Goal: Task Accomplishment & Management: Use online tool/utility

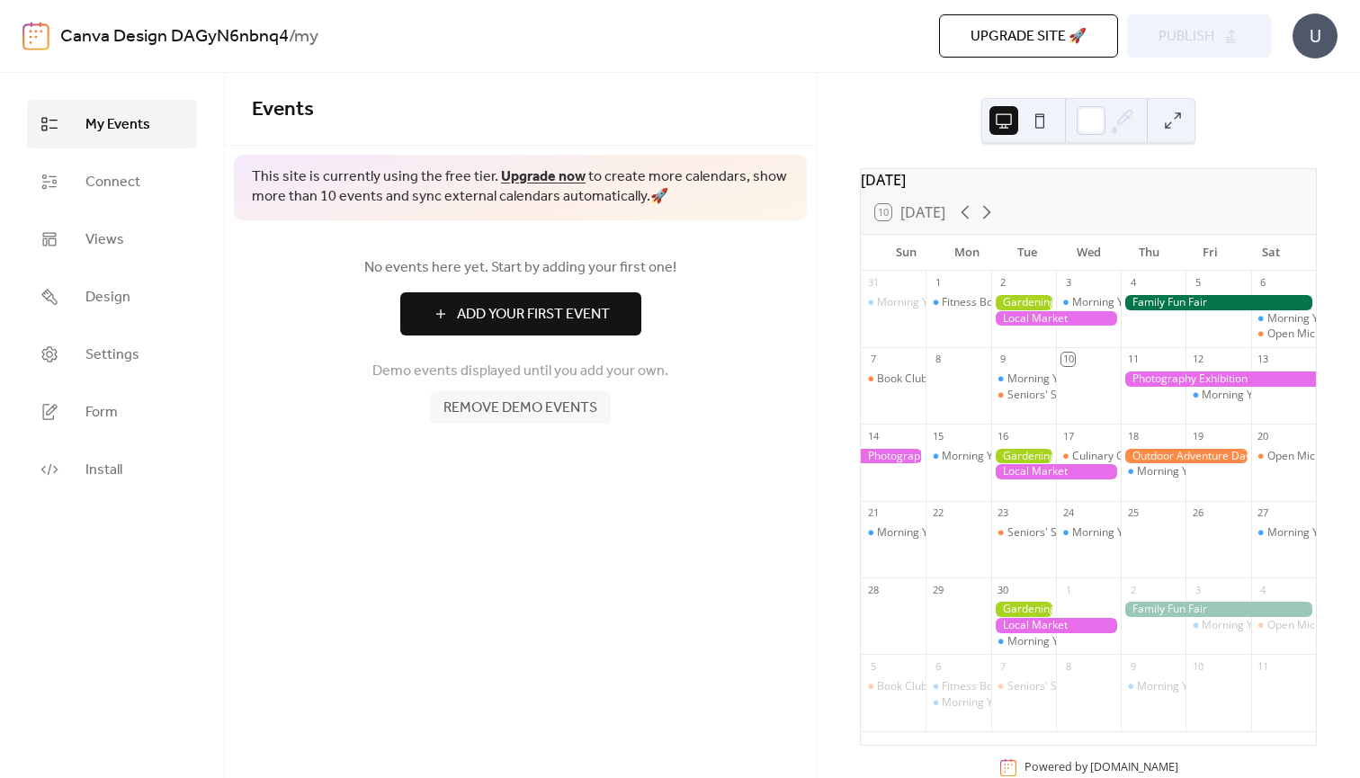
click at [1046, 310] on div at bounding box center [1023, 302] width 65 height 15
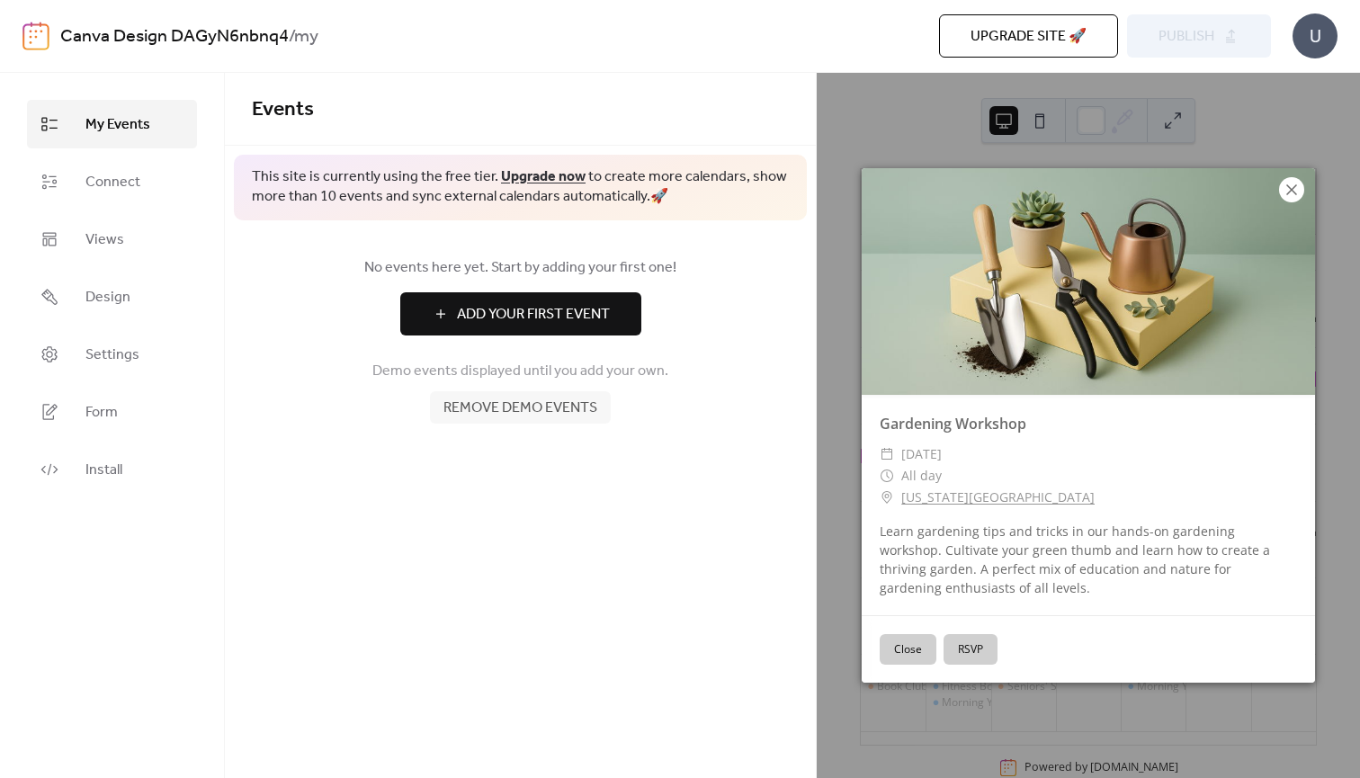
click at [1298, 184] on icon at bounding box center [1291, 190] width 22 height 22
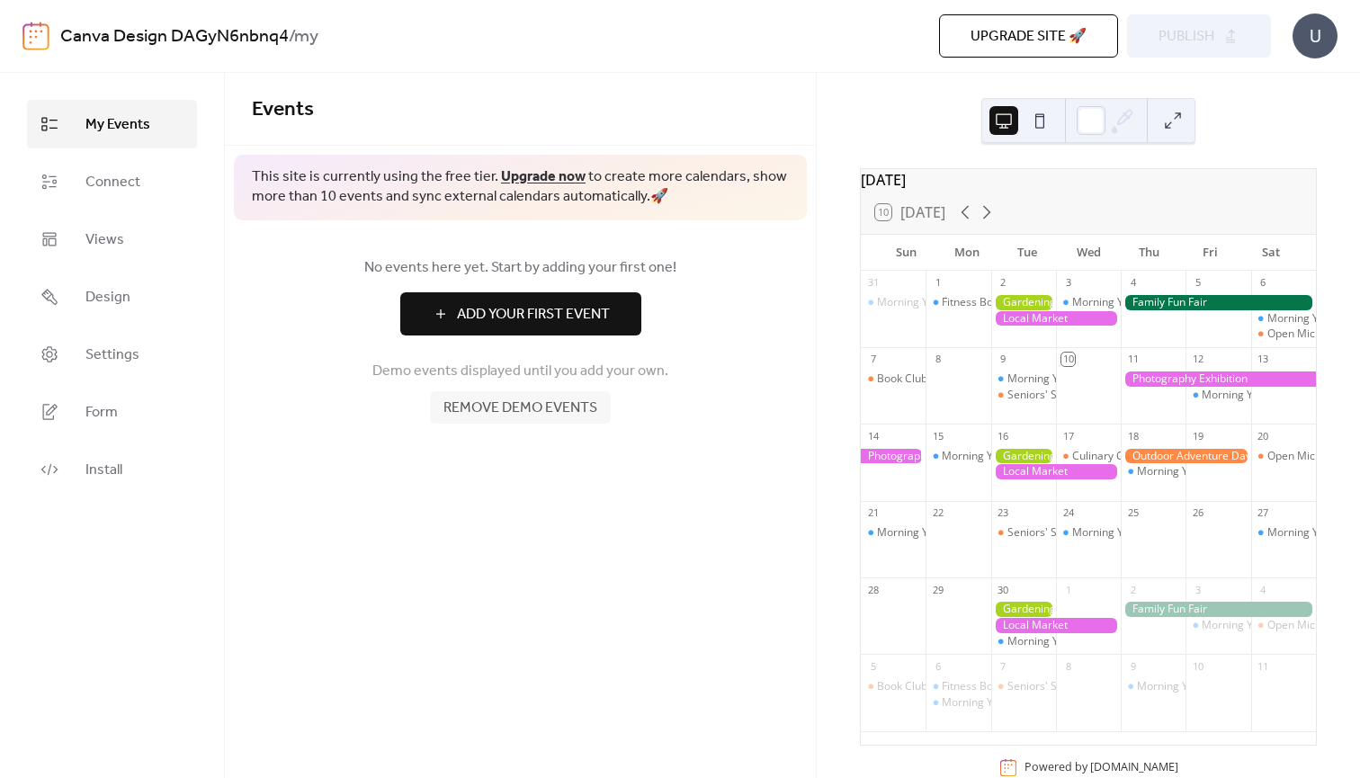
click at [573, 401] on span "Remove demo events" at bounding box center [520, 408] width 154 height 22
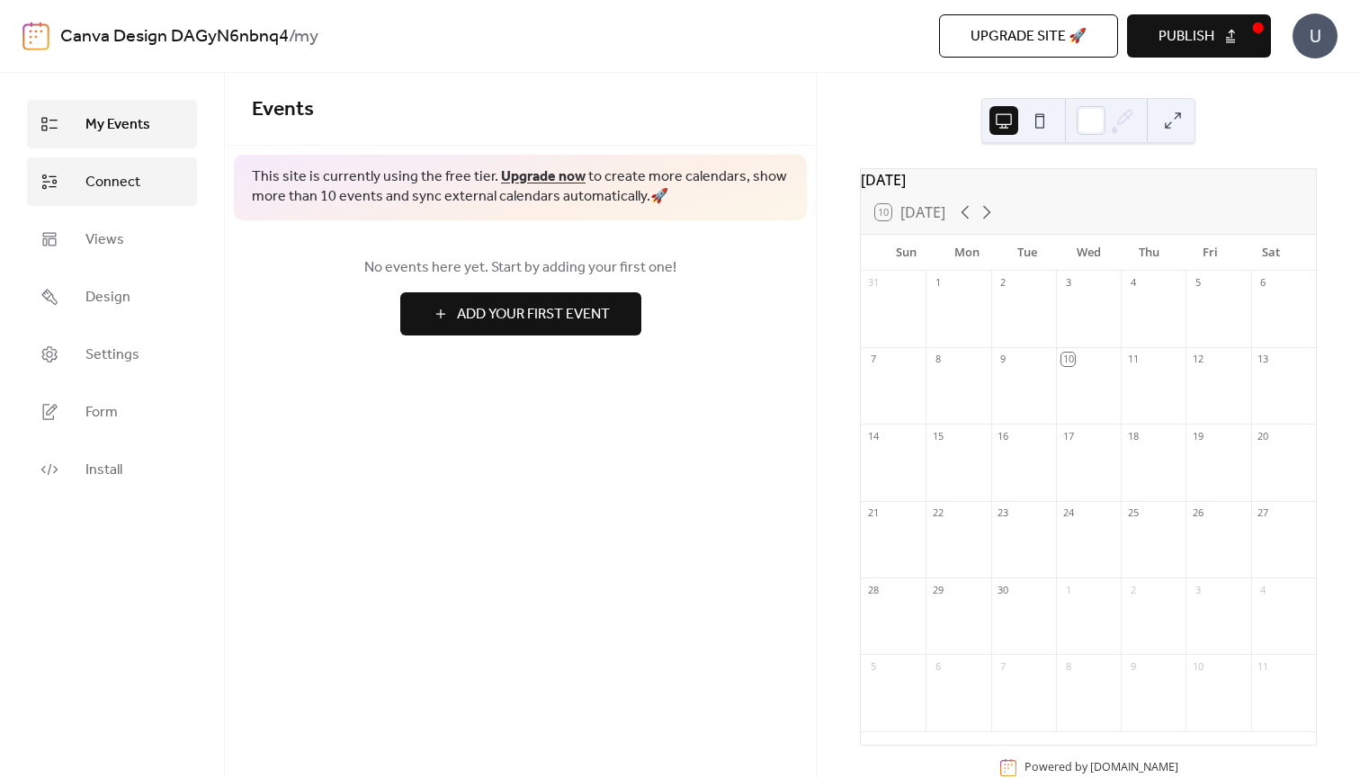
click at [115, 192] on span "Connect" at bounding box center [112, 183] width 55 height 22
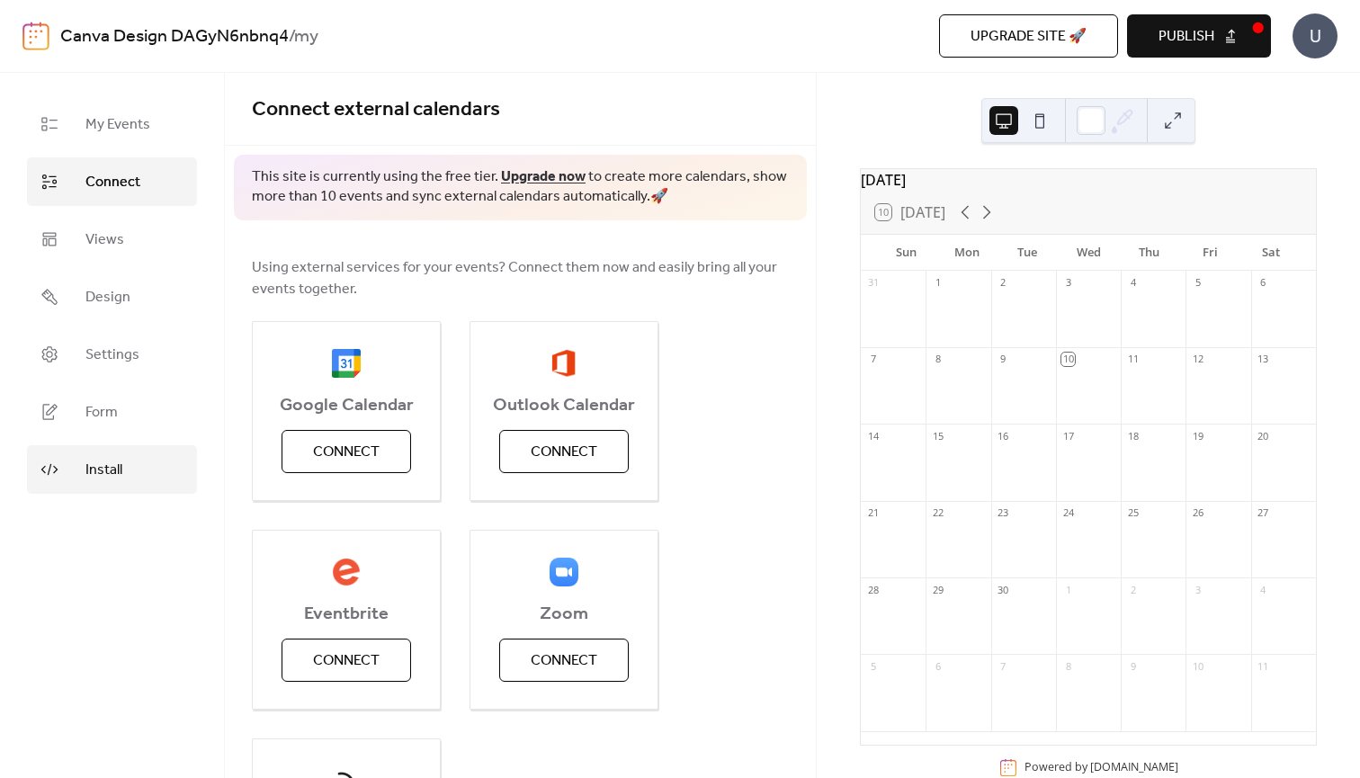
click at [100, 468] on span "Install" at bounding box center [103, 470] width 37 height 22
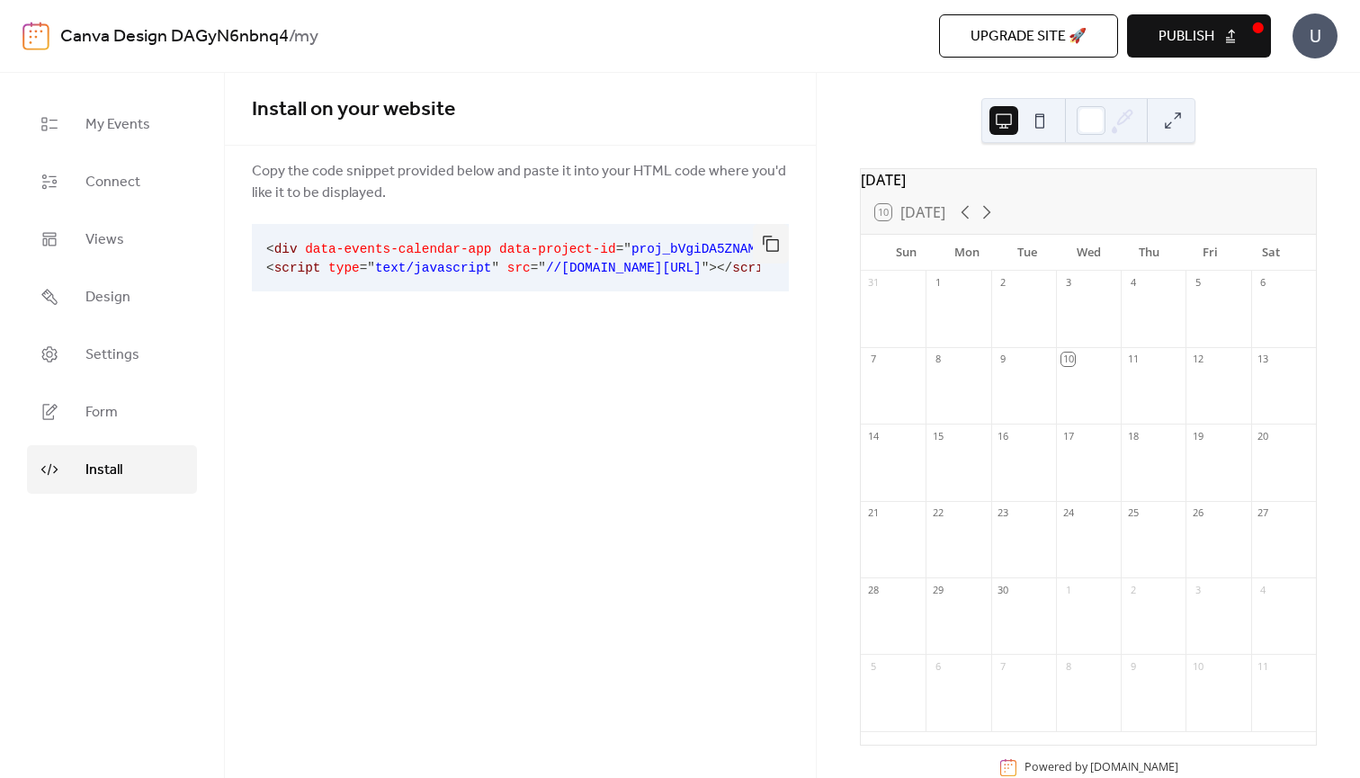
click at [350, 180] on span "Copy the code snippet provided below and paste it into your HTML code where you…" at bounding box center [520, 182] width 537 height 43
click at [476, 183] on span "Copy the code snippet provided below and paste it into your HTML code where you…" at bounding box center [520, 182] width 537 height 43
